Goal: Check status: Check status

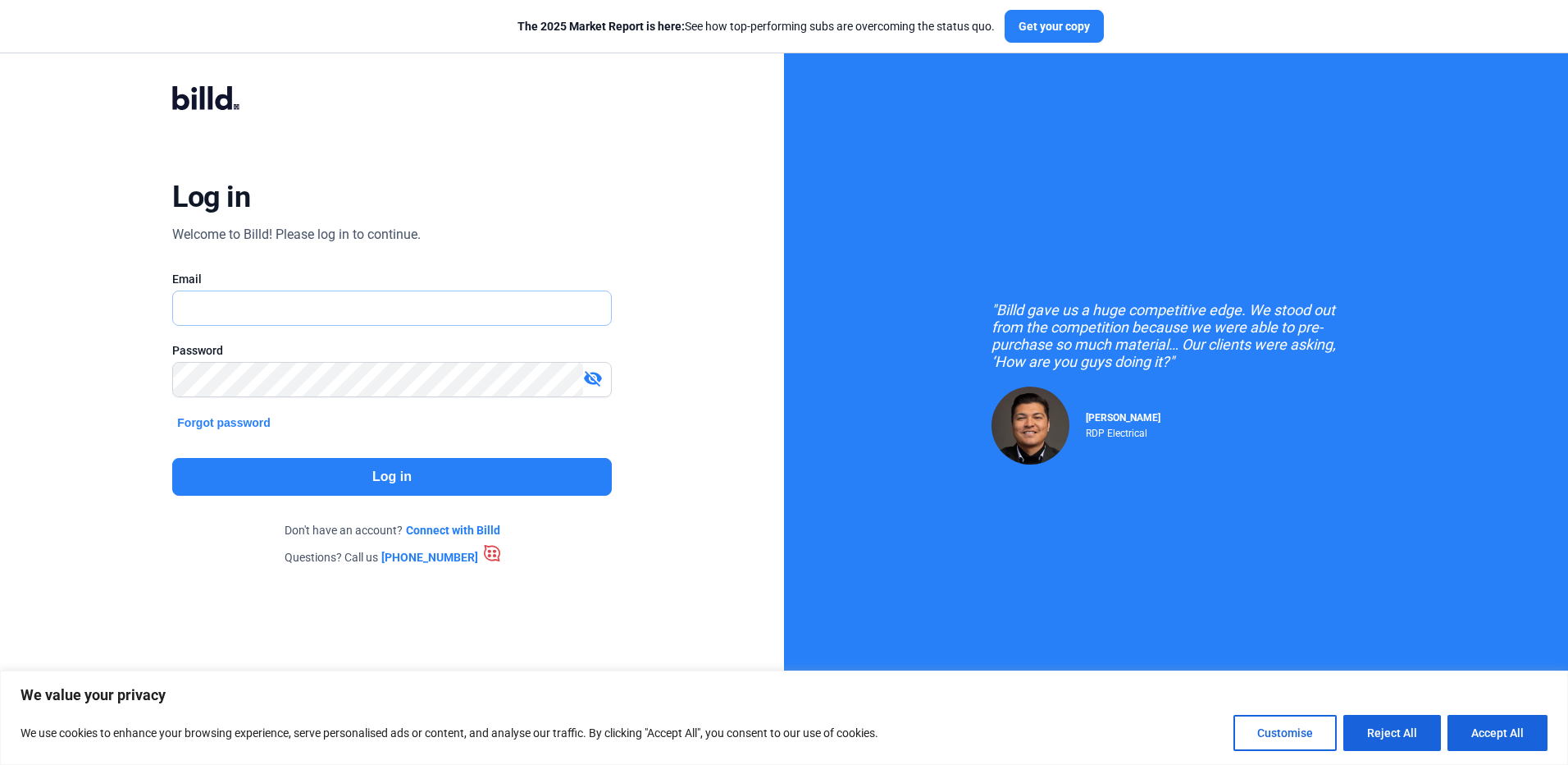
click at [352, 304] on input "text" at bounding box center [382, 308] width 419 height 34
type input "[EMAIL_ADDRESS][DOMAIN_NAME]"
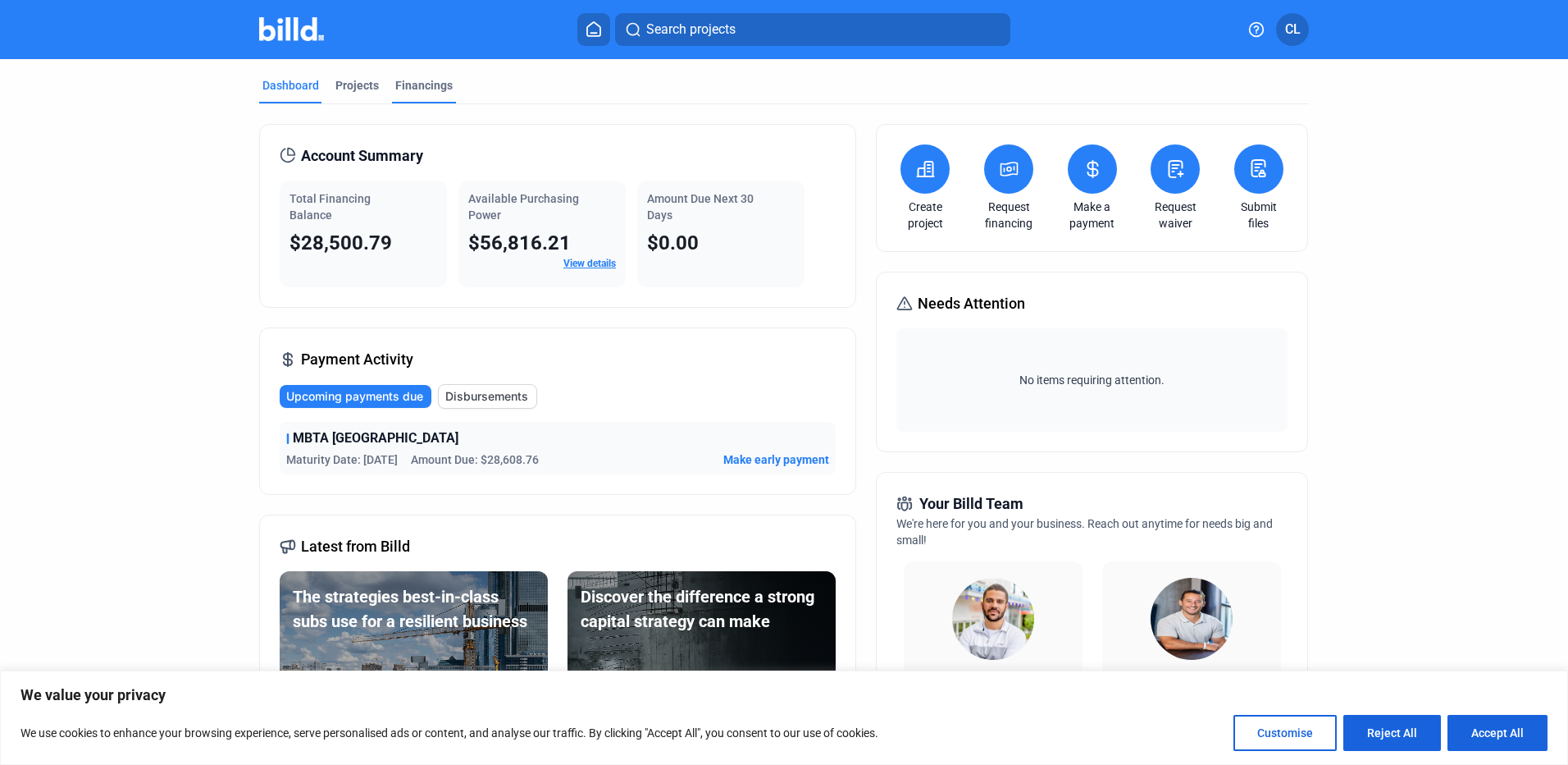
click at [428, 84] on div "Financings" at bounding box center [424, 85] width 57 height 17
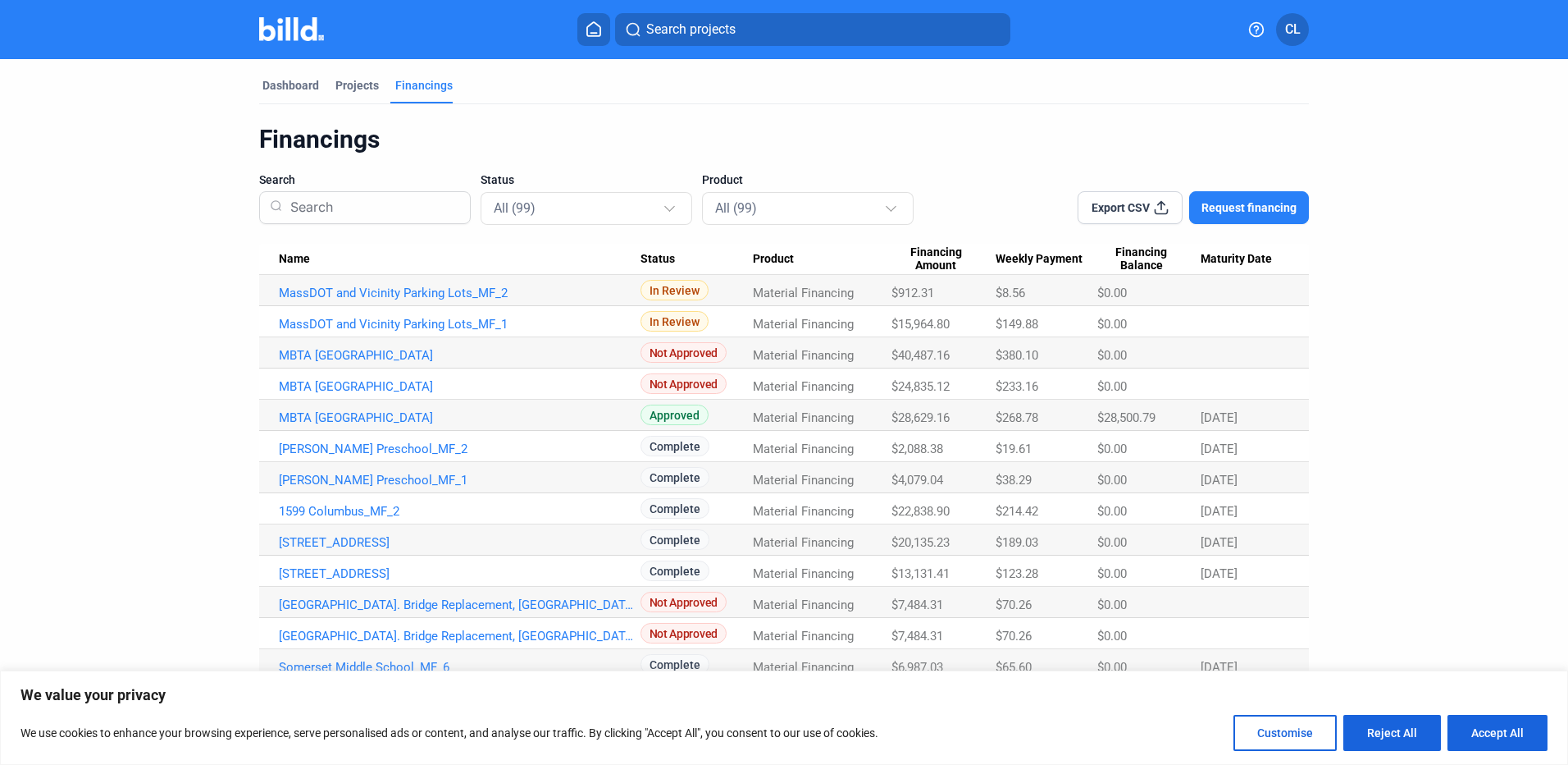
drag, startPoint x: 533, startPoint y: 352, endPoint x: 265, endPoint y: 348, distance: 268.0
click at [265, 348] on td "MBTA [GEOGRAPHIC_DATA]" at bounding box center [450, 353] width 382 height 31
copy link "MBTA [GEOGRAPHIC_DATA]"
